Goal: Navigation & Orientation: Understand site structure

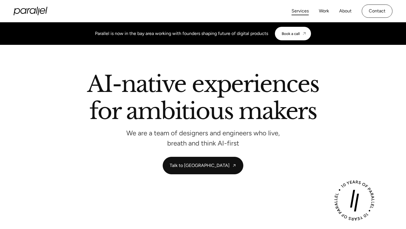
click at [296, 12] on link "Services" at bounding box center [299, 11] width 17 height 8
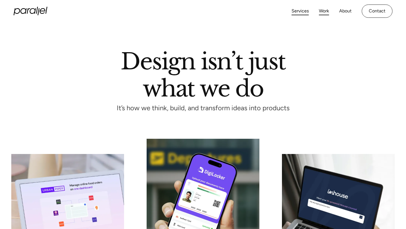
click at [322, 11] on link "Work" at bounding box center [324, 11] width 10 height 8
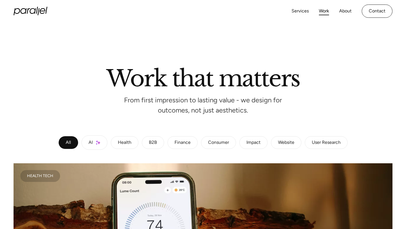
click at [344, 13] on link "About" at bounding box center [345, 11] width 12 height 8
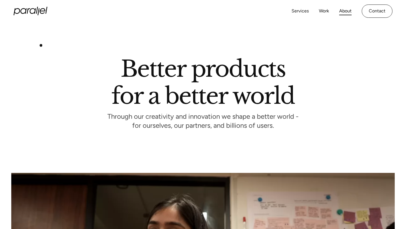
click at [28, 14] on icon "home" at bounding box center [31, 11] width 34 height 8
click at [28, 11] on icon "home" at bounding box center [31, 11] width 34 height 8
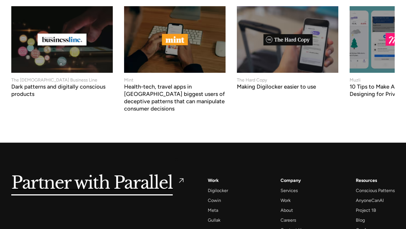
scroll to position [2177, 0]
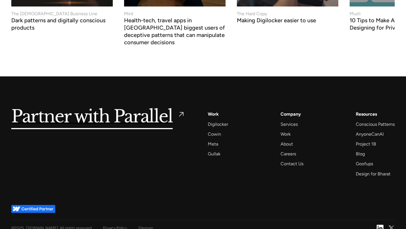
click at [176, 159] on div "Partner with Parallel Services AI Design Sprint Design Sprint UX Design ProdUX …" at bounding box center [202, 143] width 383 height 67
